Goal: Information Seeking & Learning: Learn about a topic

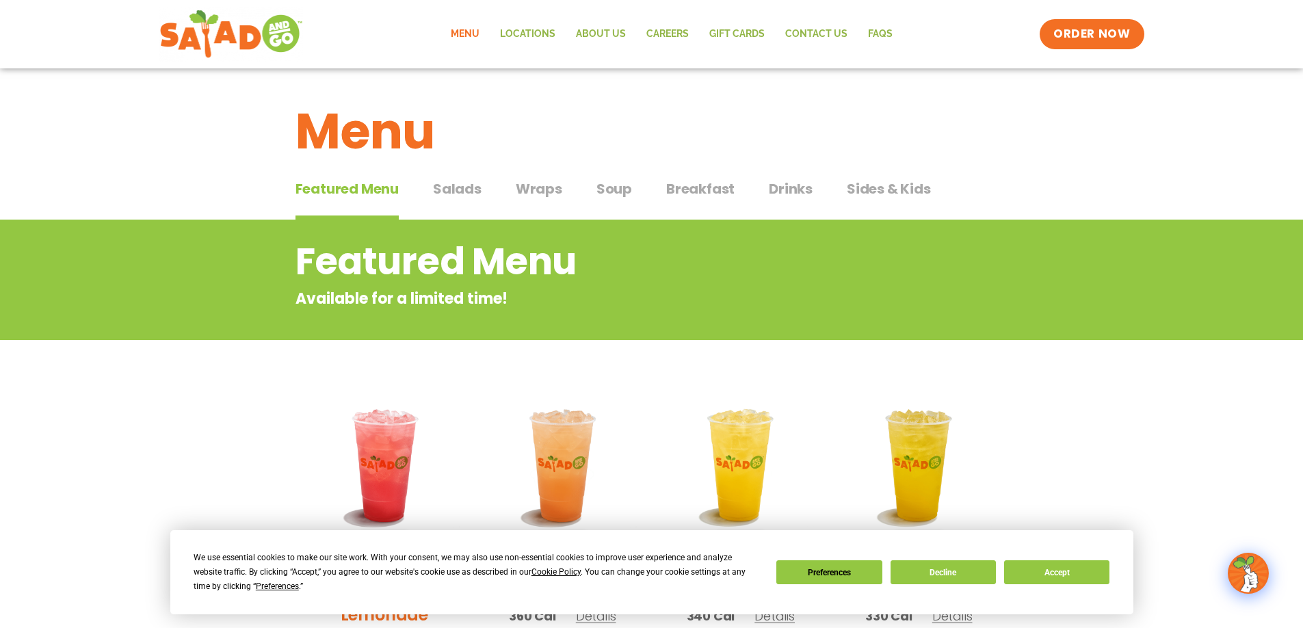
click at [890, 187] on span "Sides & Kids" at bounding box center [889, 189] width 84 height 21
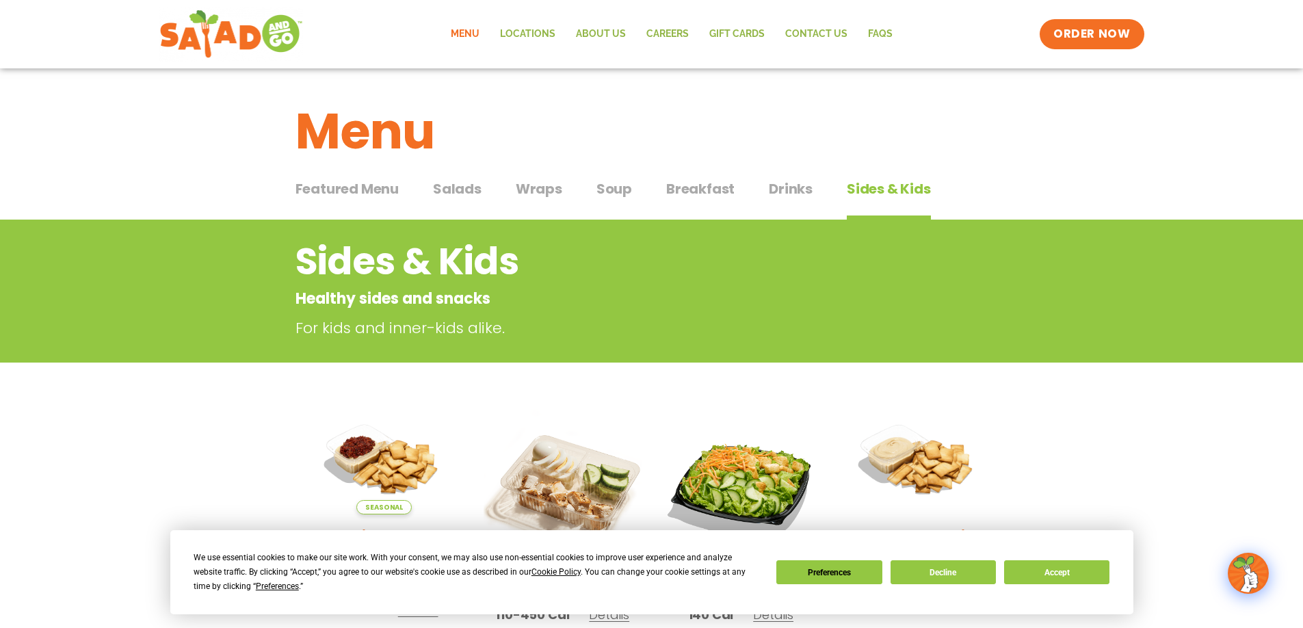
click at [560, 190] on span "Wraps" at bounding box center [539, 189] width 47 height 21
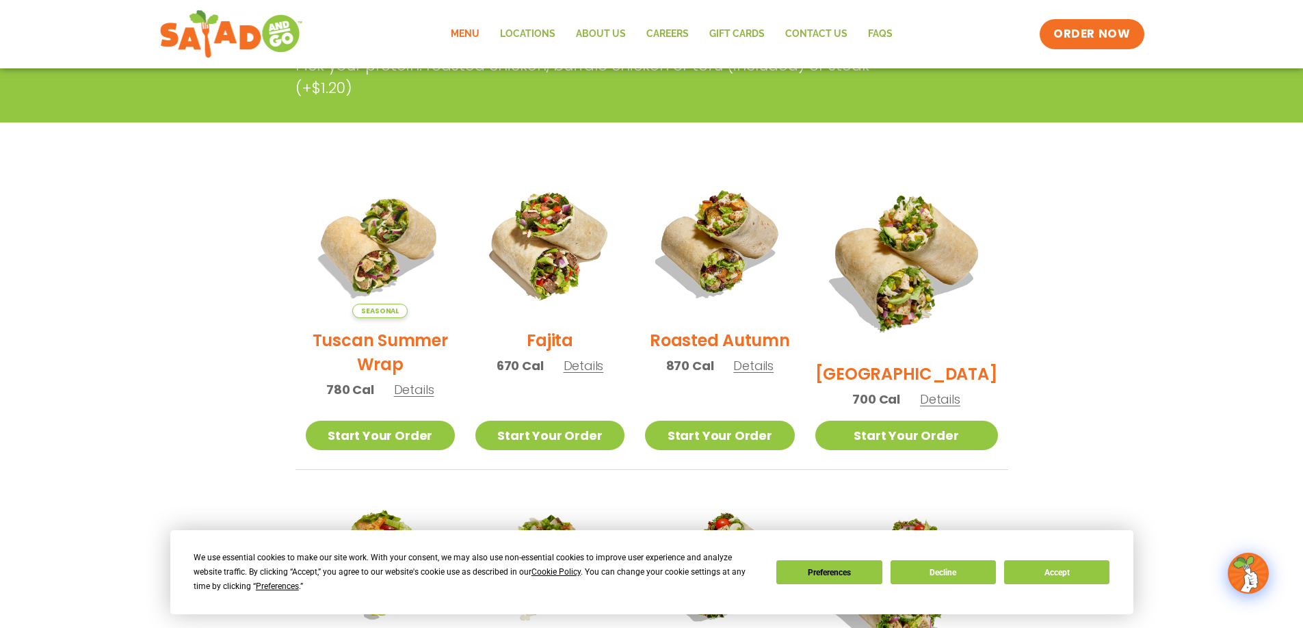
scroll to position [274, 0]
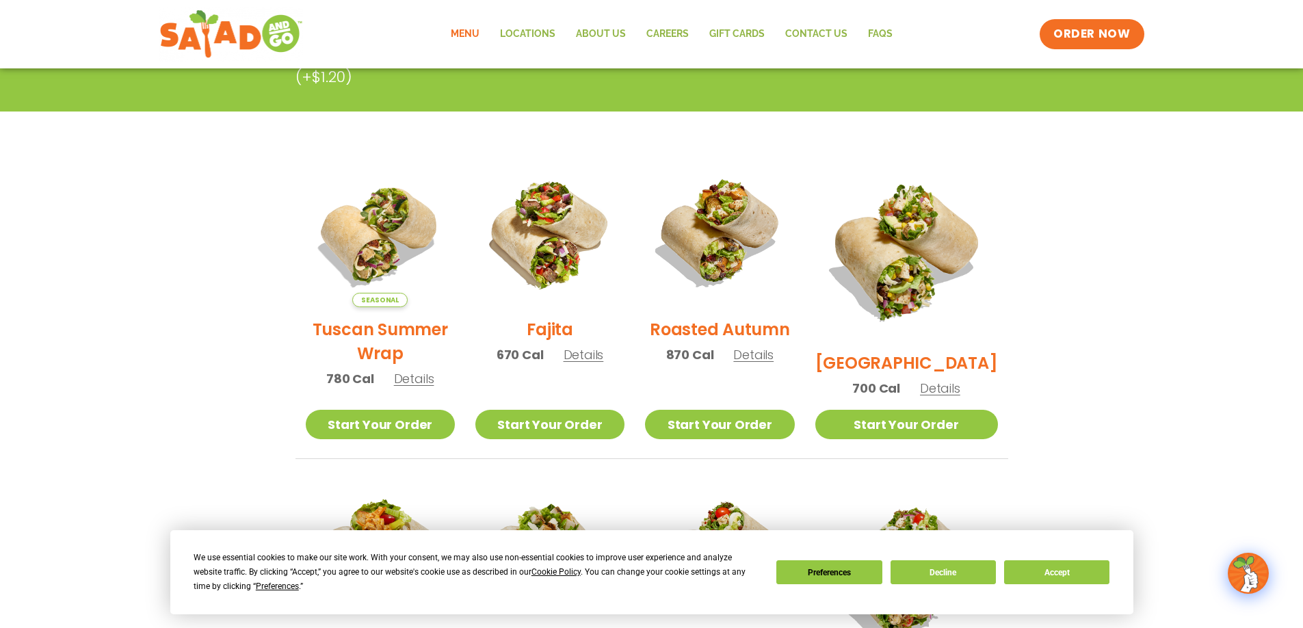
click at [774, 361] on span "Details" at bounding box center [753, 354] width 40 height 17
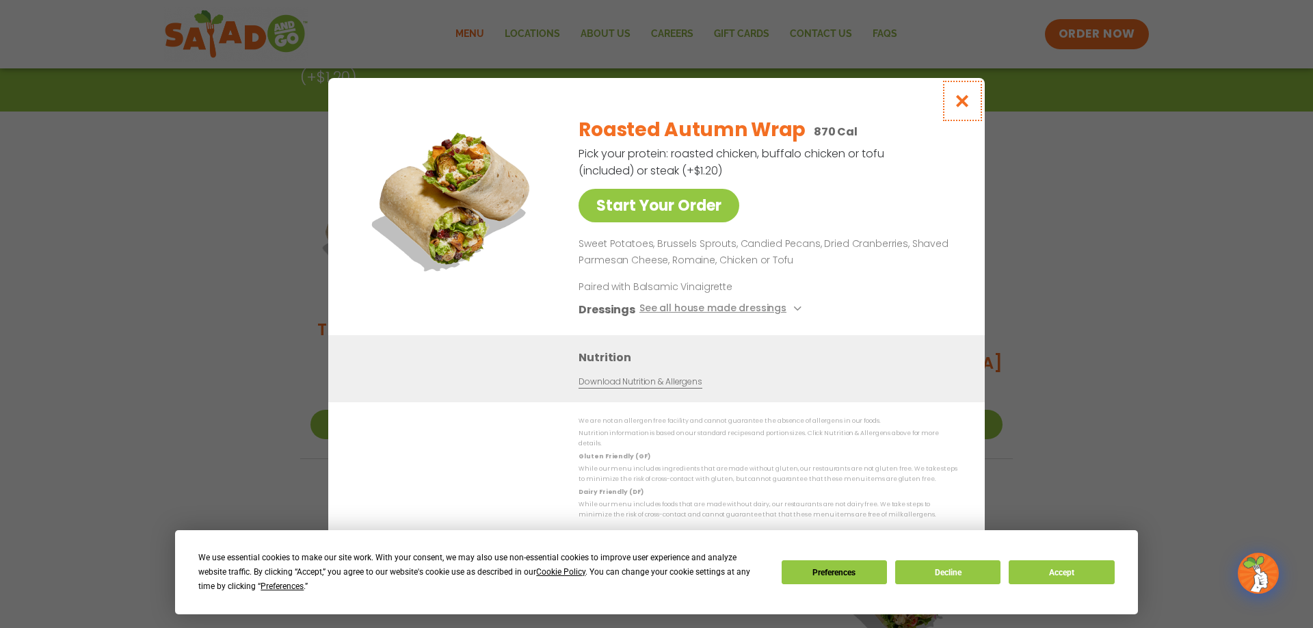
click at [967, 105] on icon "Close modal" at bounding box center [962, 101] width 17 height 14
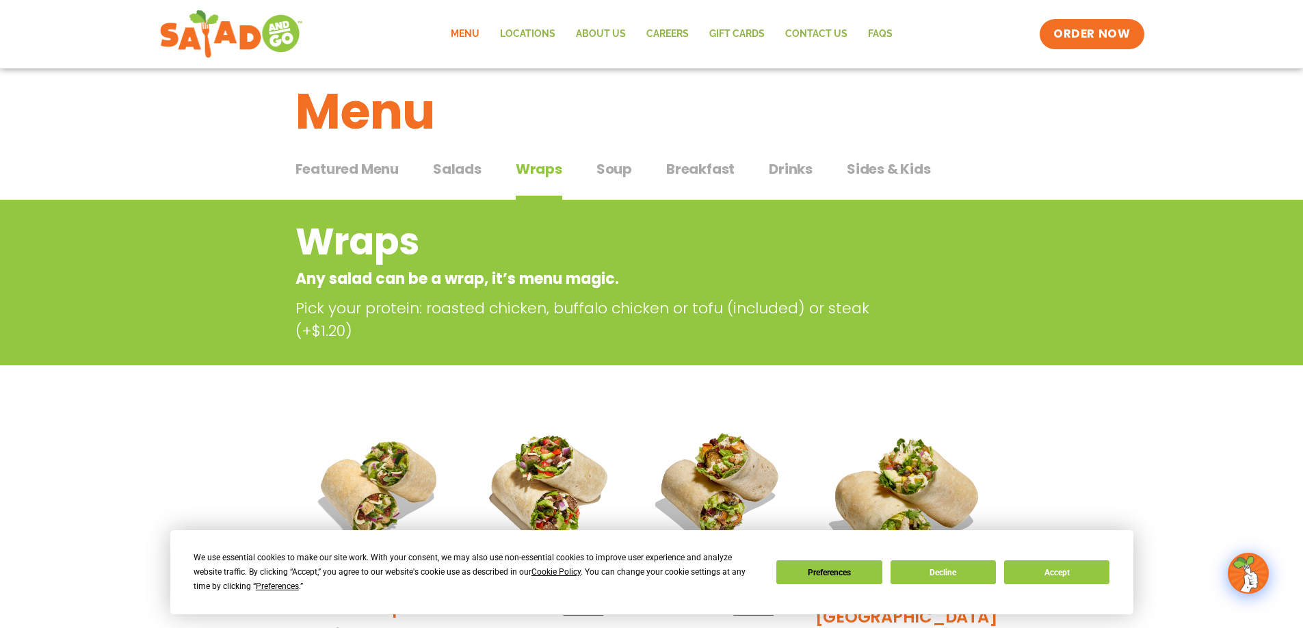
scroll to position [0, 0]
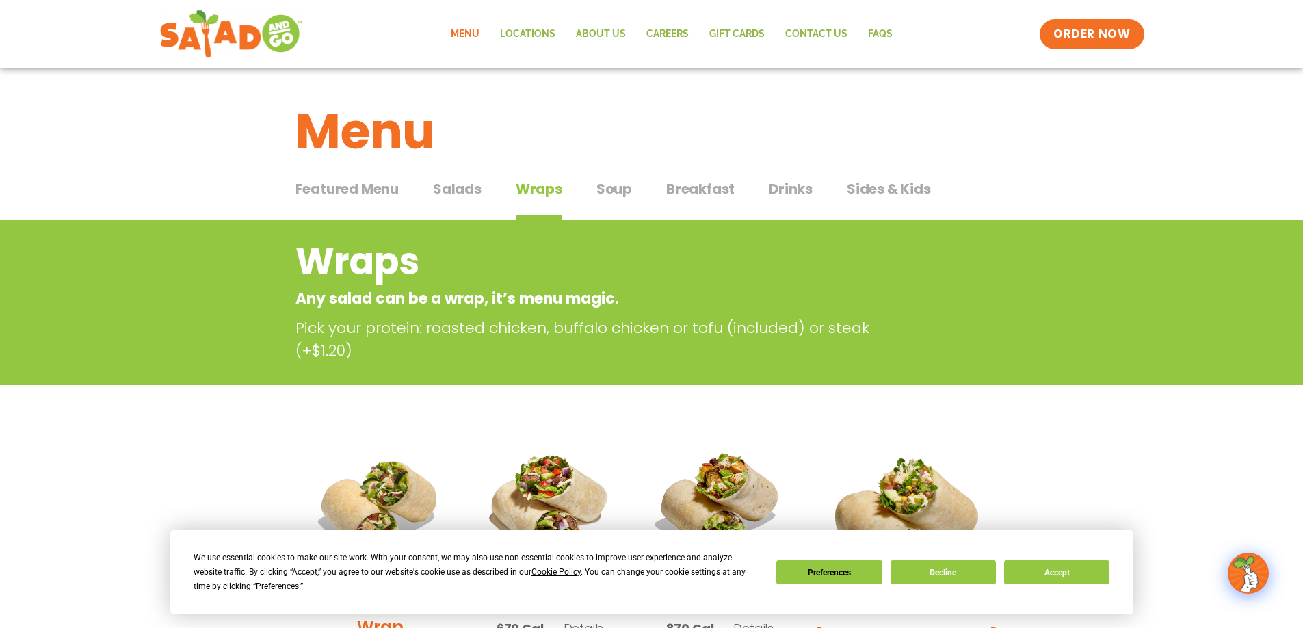
click at [472, 185] on span "Salads" at bounding box center [457, 189] width 49 height 21
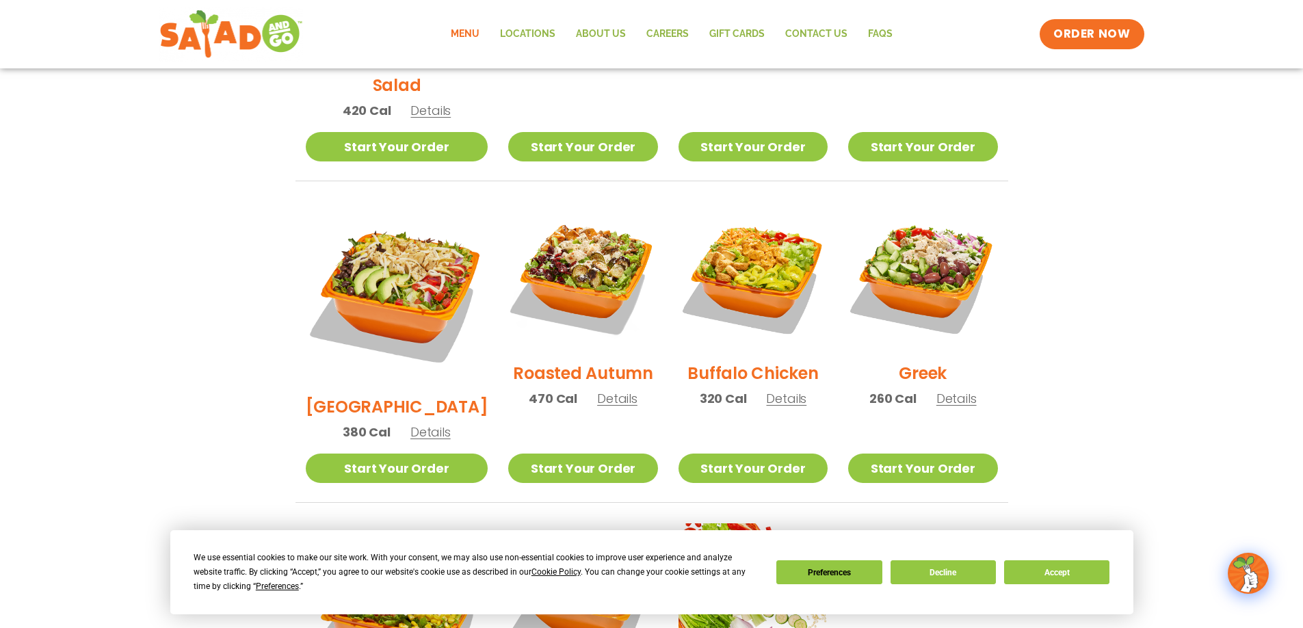
scroll to position [616, 0]
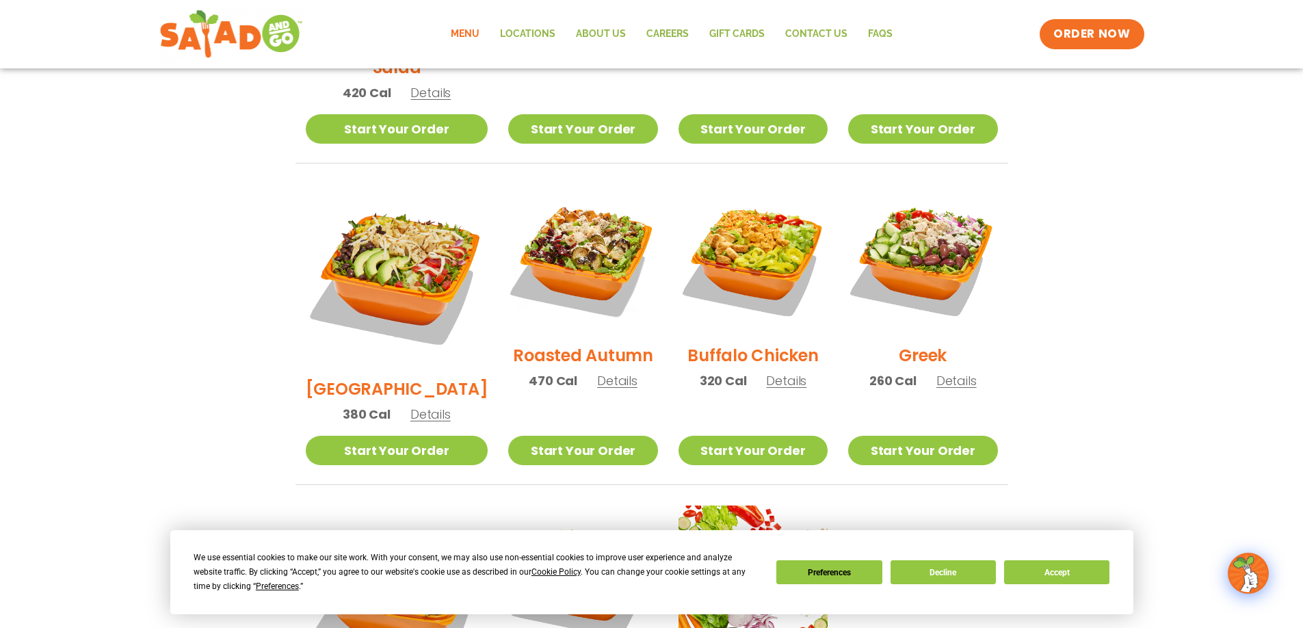
click at [603, 372] on span "Details" at bounding box center [617, 380] width 40 height 17
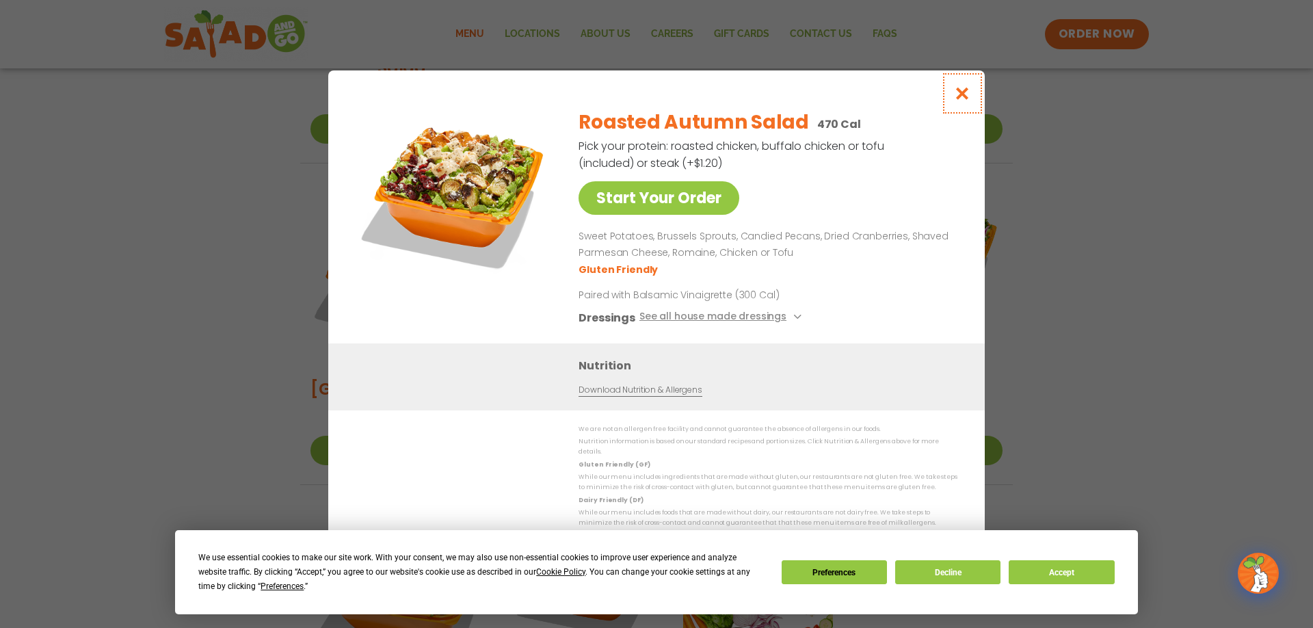
click at [963, 101] on icon "Close modal" at bounding box center [962, 93] width 17 height 14
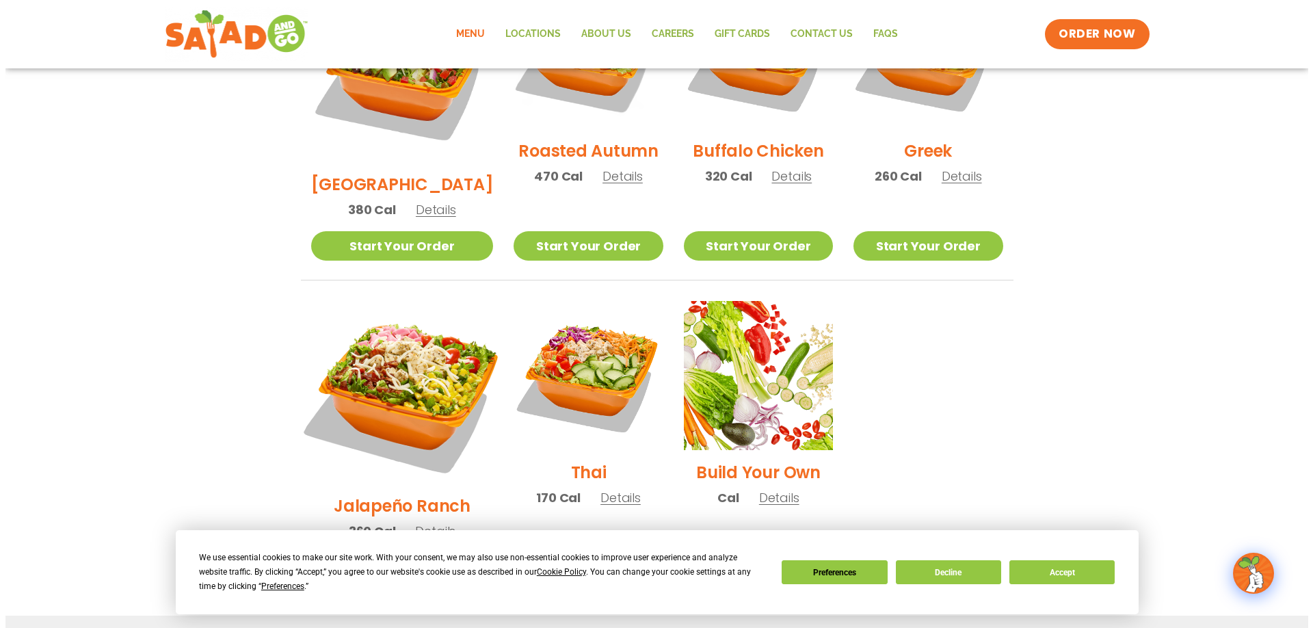
scroll to position [821, 0]
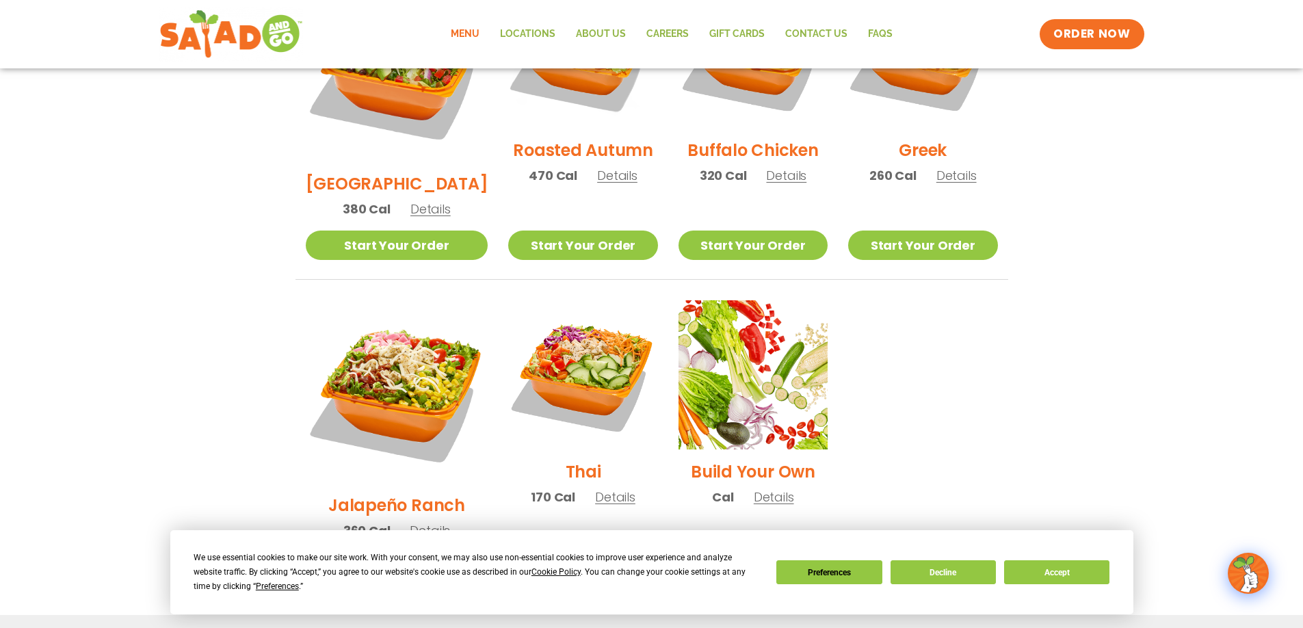
click at [598, 488] on span "Details" at bounding box center [615, 496] width 40 height 17
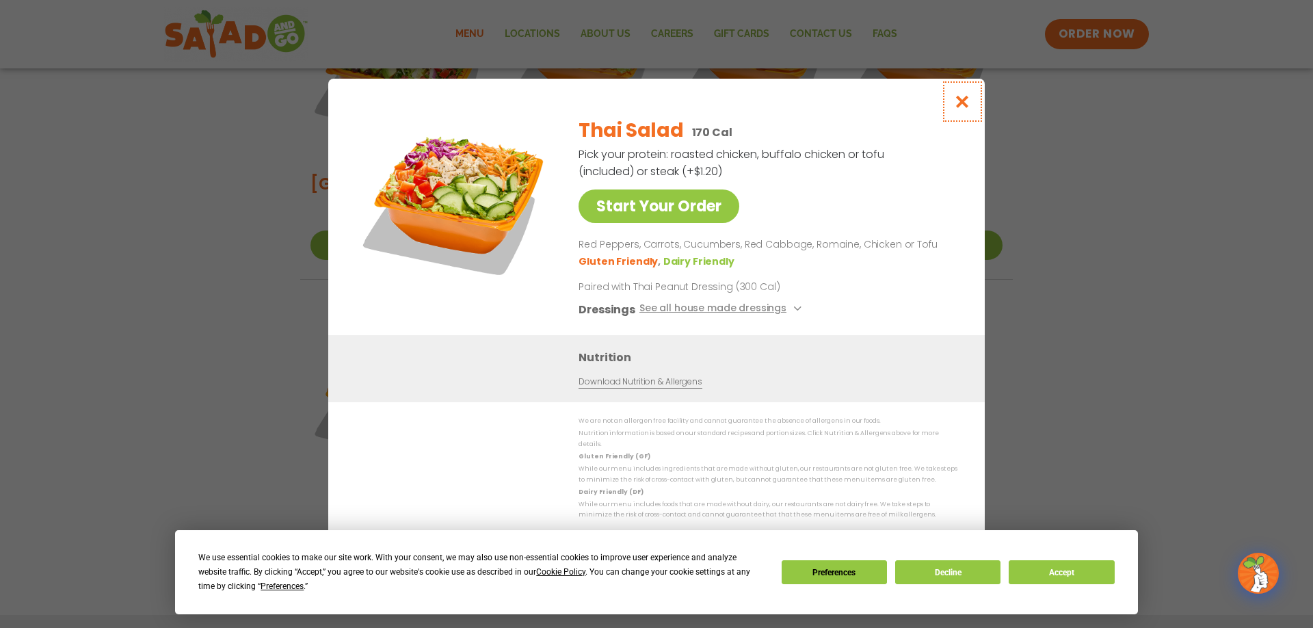
click at [964, 105] on icon "Close modal" at bounding box center [962, 101] width 17 height 14
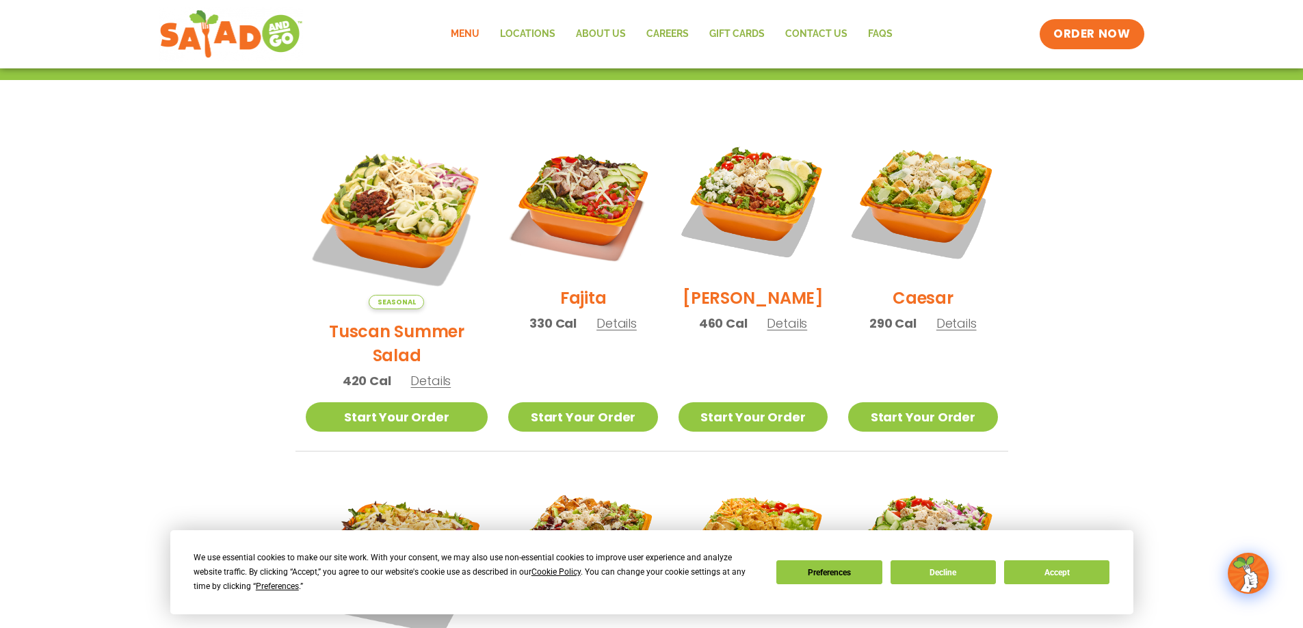
scroll to position [309, 0]
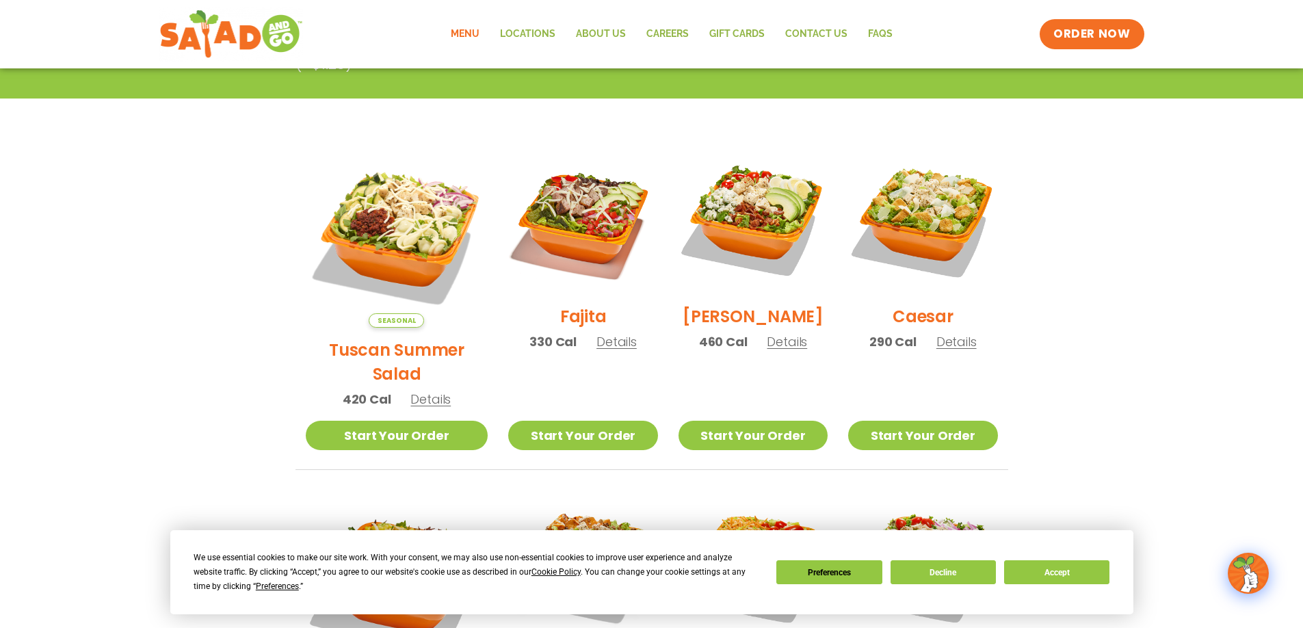
click at [772, 348] on span "Details" at bounding box center [787, 341] width 40 height 17
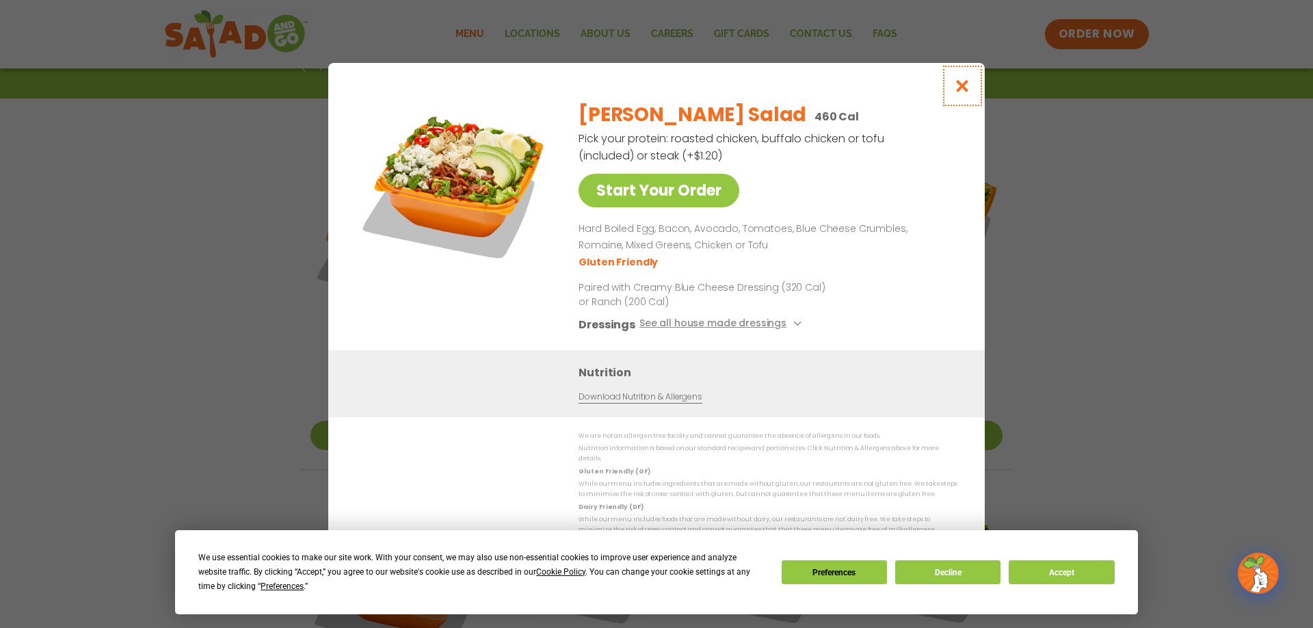
click at [960, 89] on icon "Close modal" at bounding box center [962, 86] width 17 height 14
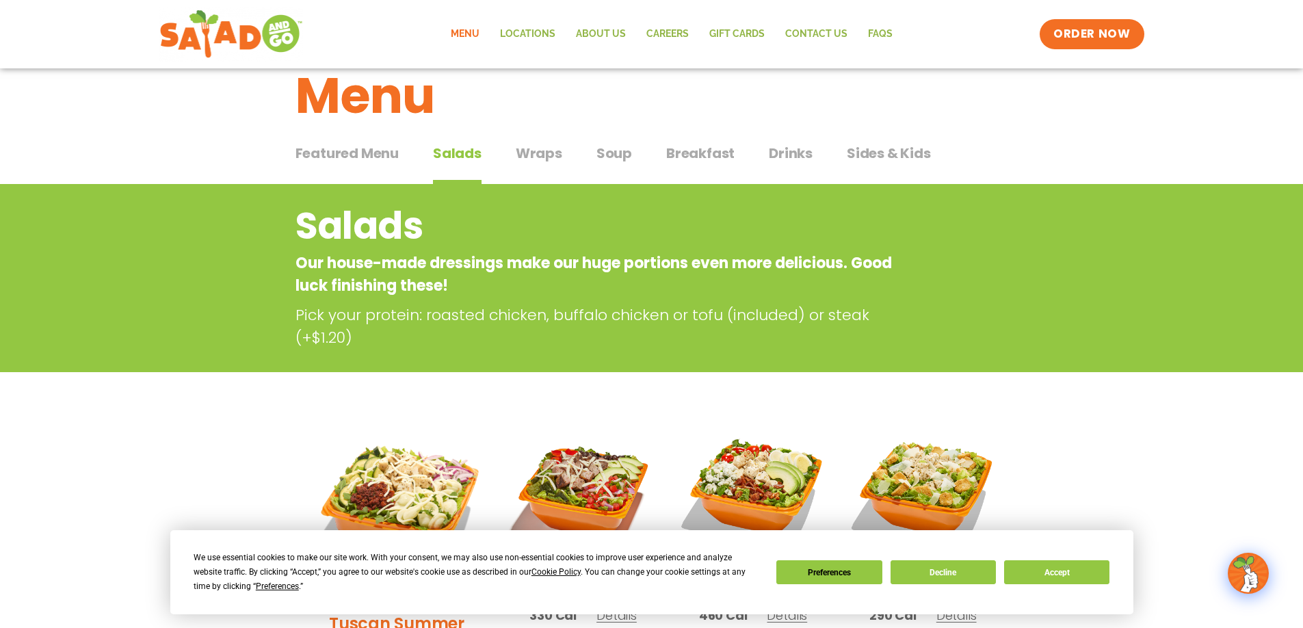
scroll to position [0, 0]
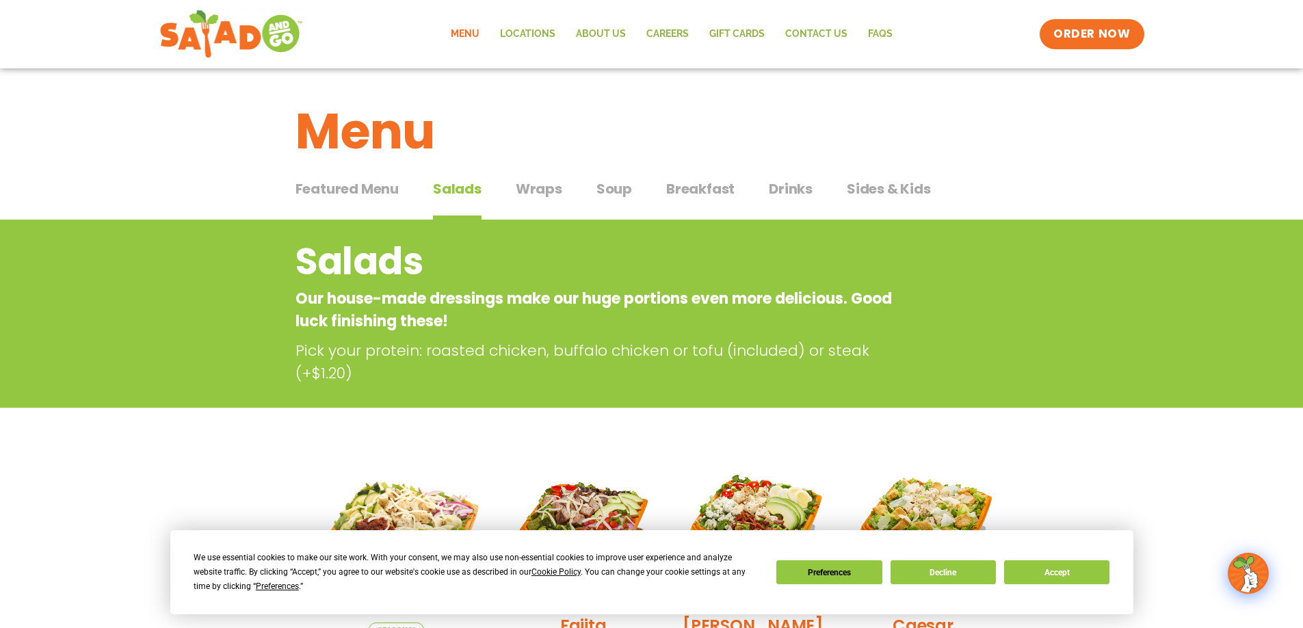
click at [799, 188] on span "Drinks" at bounding box center [791, 189] width 44 height 21
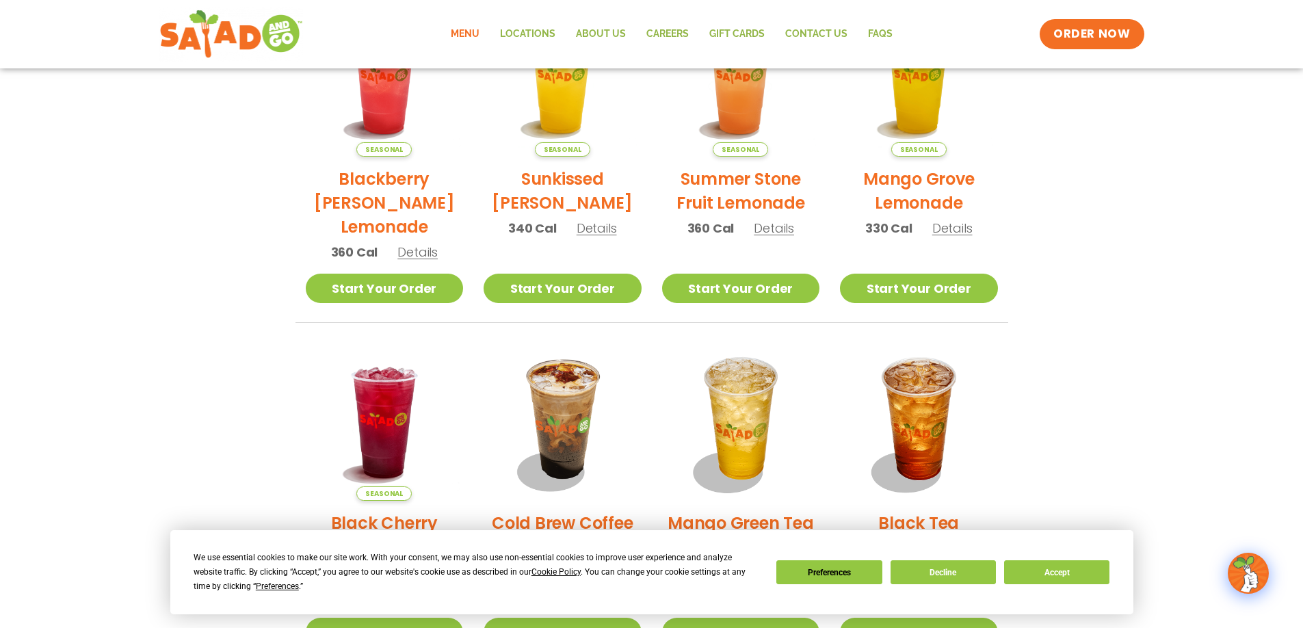
scroll to position [342, 0]
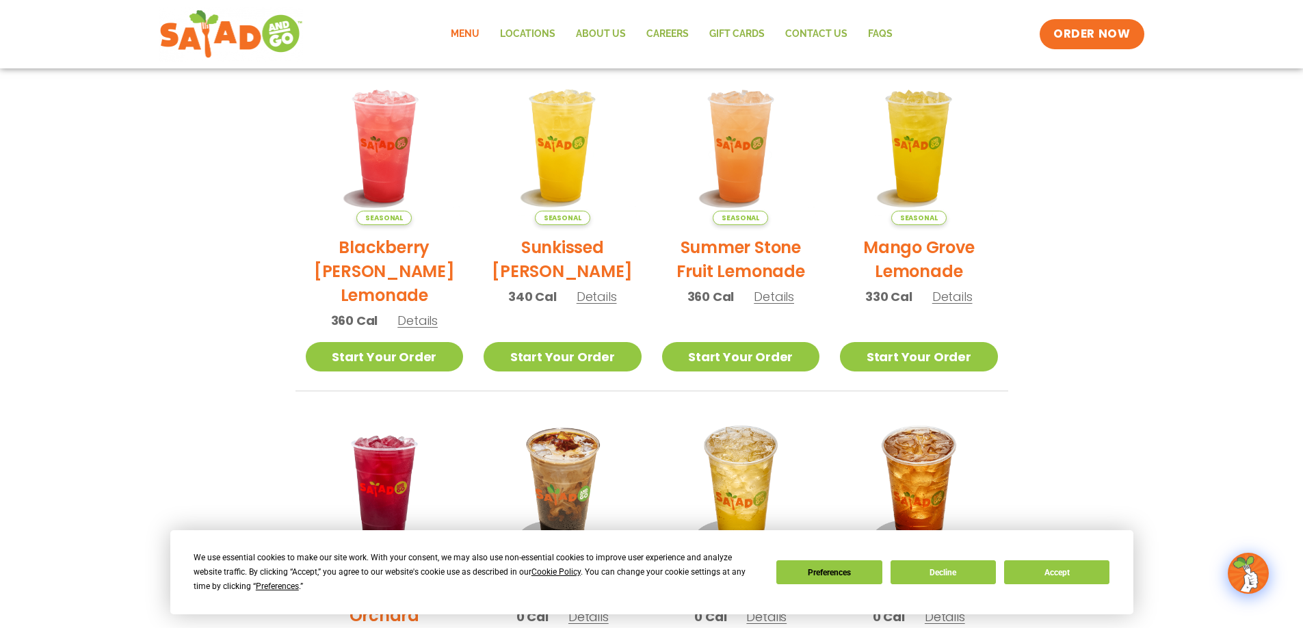
click at [954, 297] on span "Details" at bounding box center [952, 296] width 40 height 17
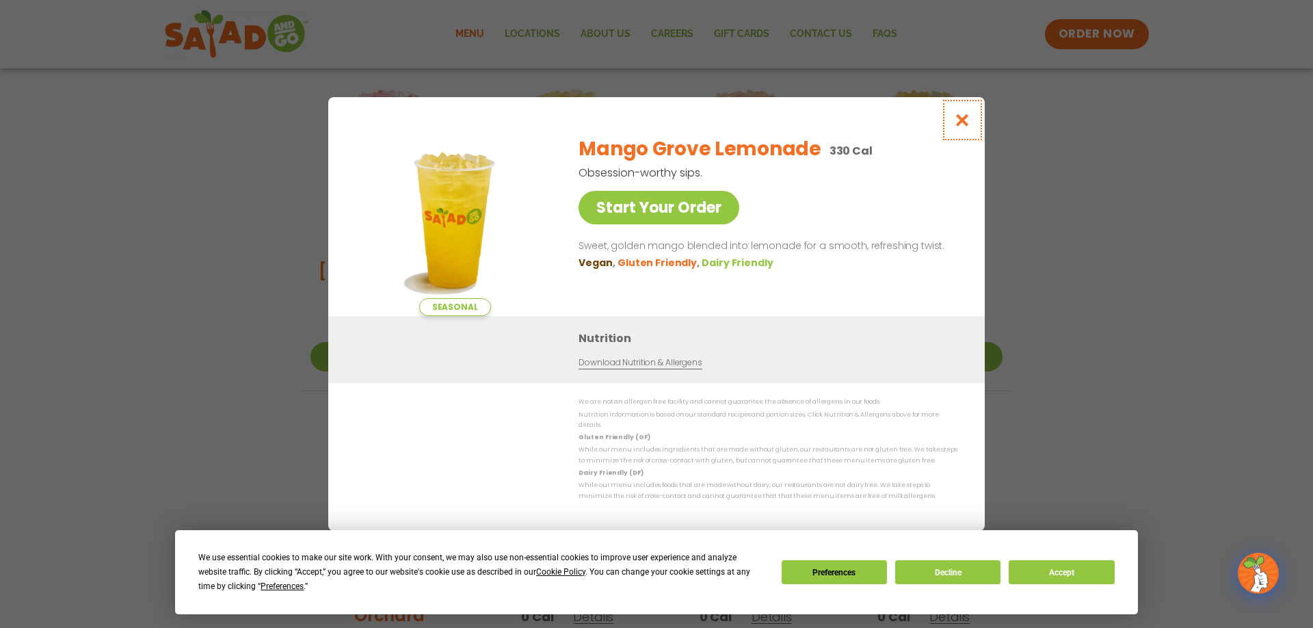
click at [963, 127] on icon "Close modal" at bounding box center [962, 120] width 17 height 14
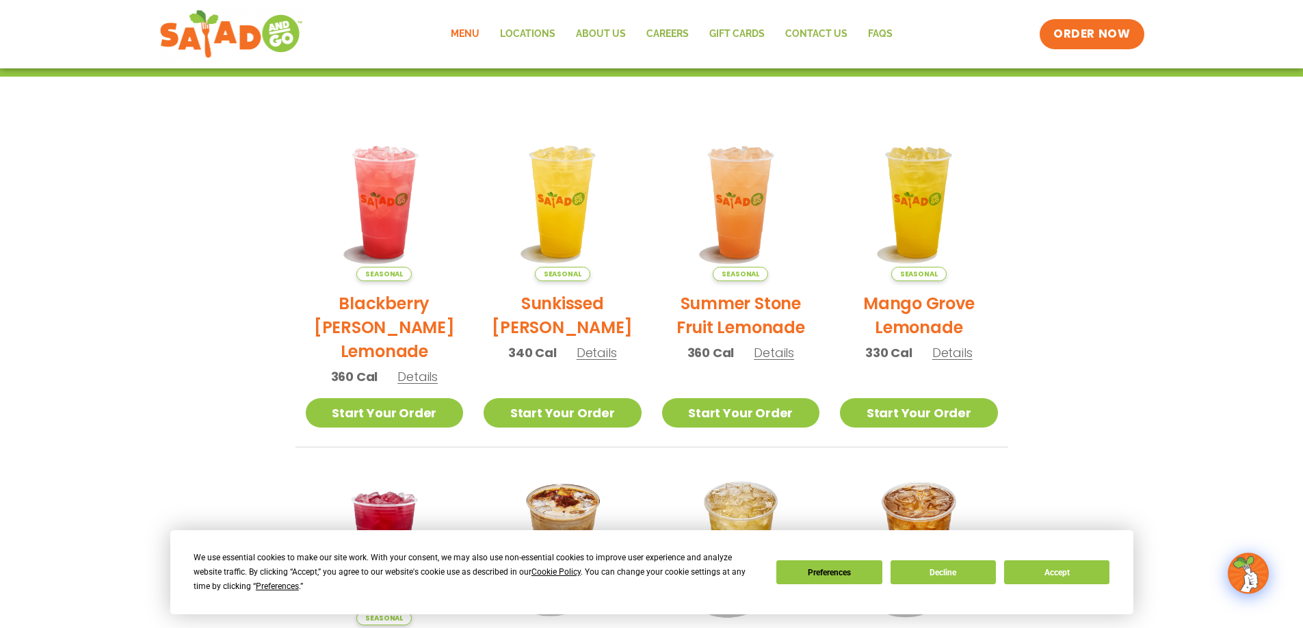
scroll to position [274, 0]
